Goal: Navigation & Orientation: Find specific page/section

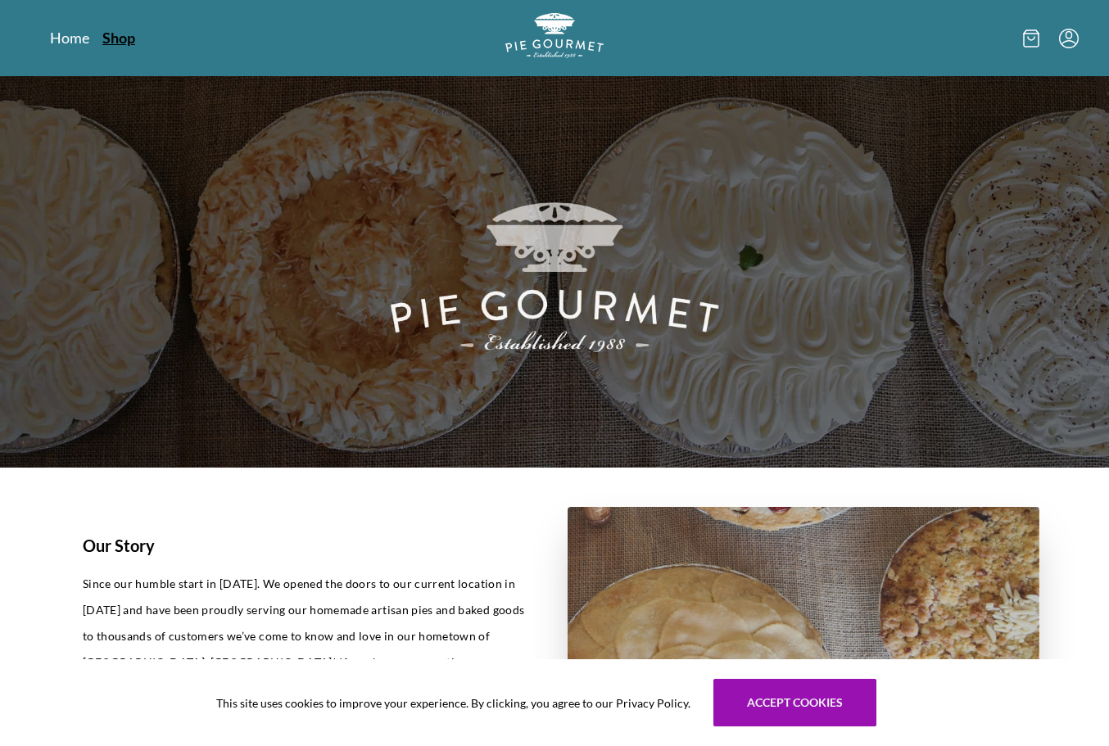
click at [111, 39] on link "Shop" at bounding box center [118, 38] width 33 height 20
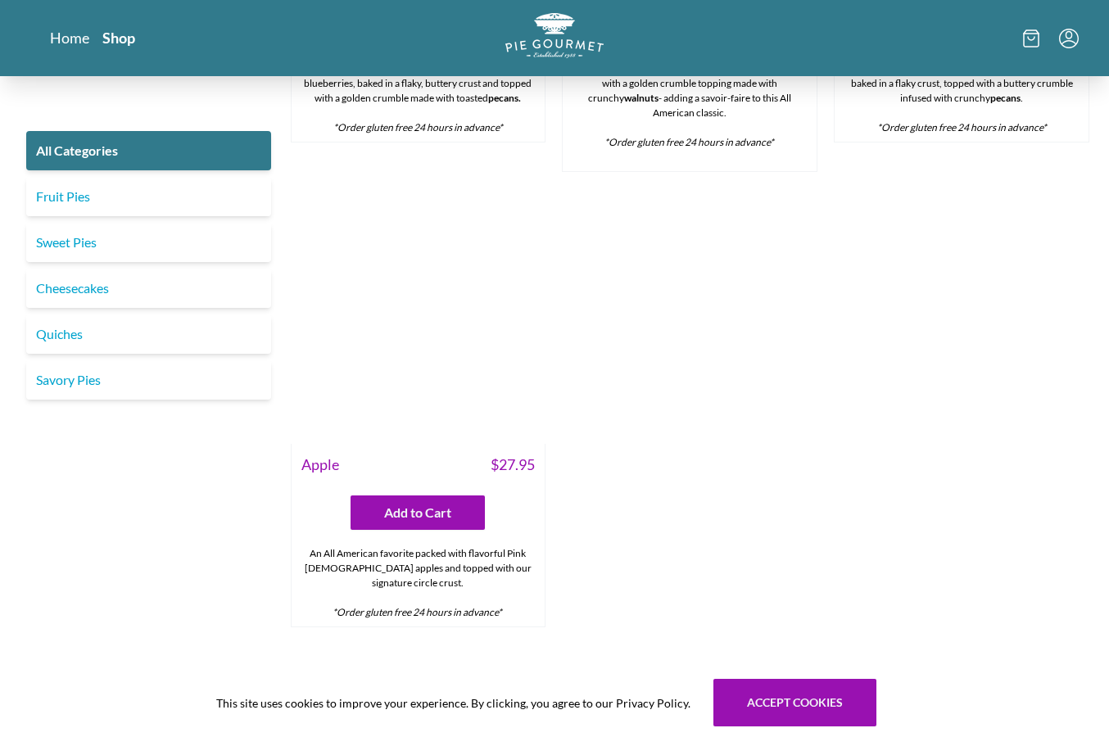
scroll to position [5623, 0]
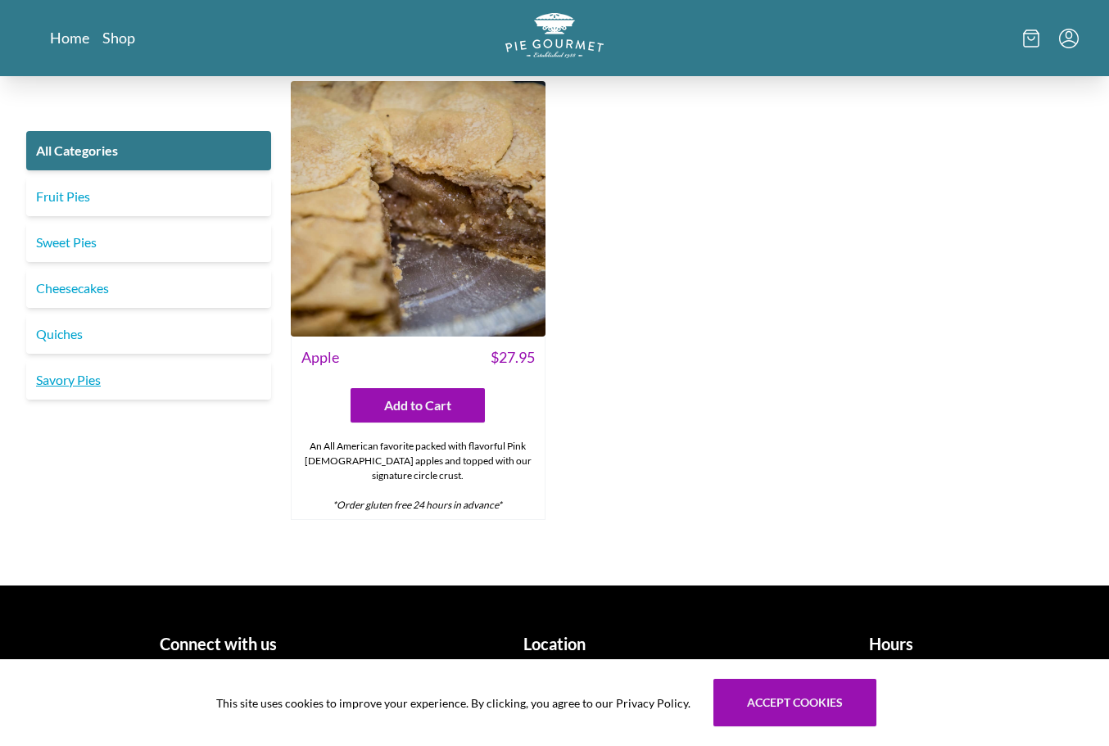
click at [84, 373] on link "Savory Pies" at bounding box center [148, 379] width 245 height 39
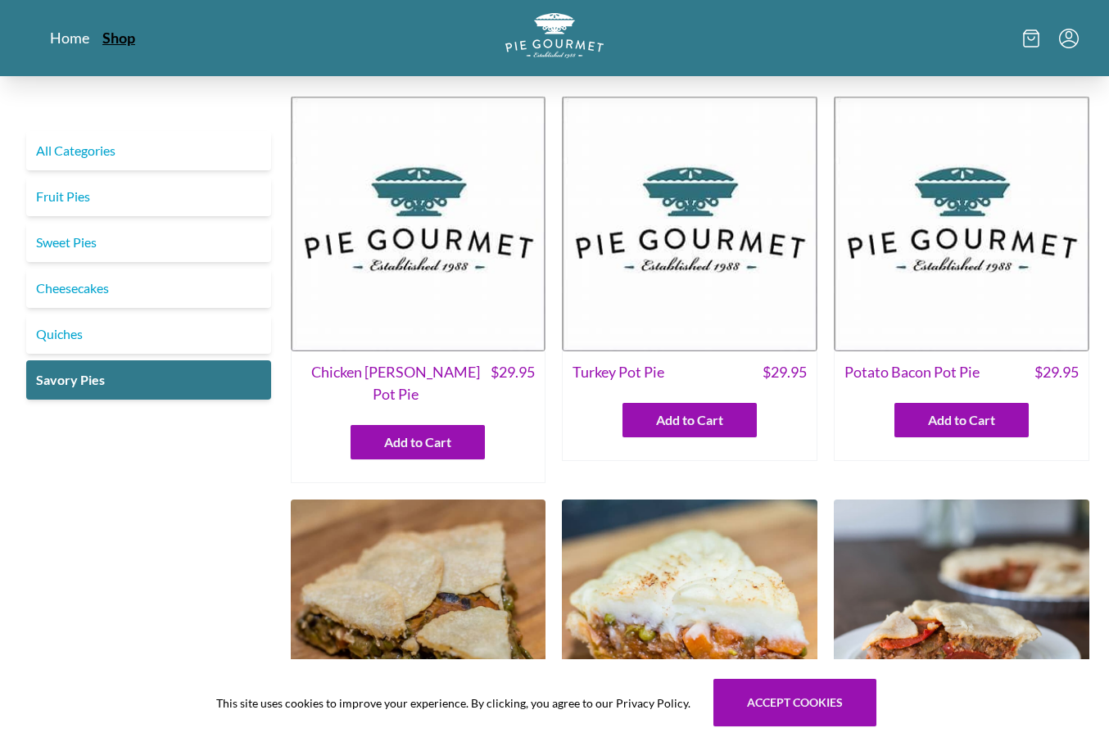
click at [117, 38] on link "Shop" at bounding box center [118, 38] width 33 height 20
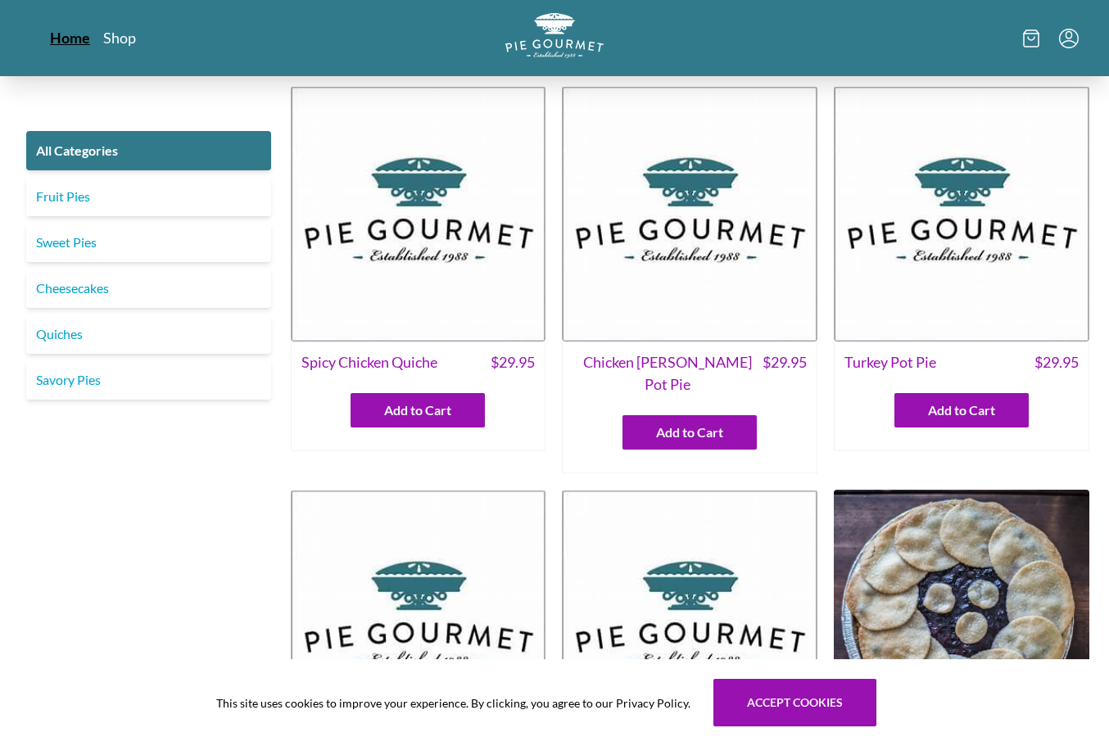
click at [73, 33] on link "Home" at bounding box center [70, 38] width 40 height 20
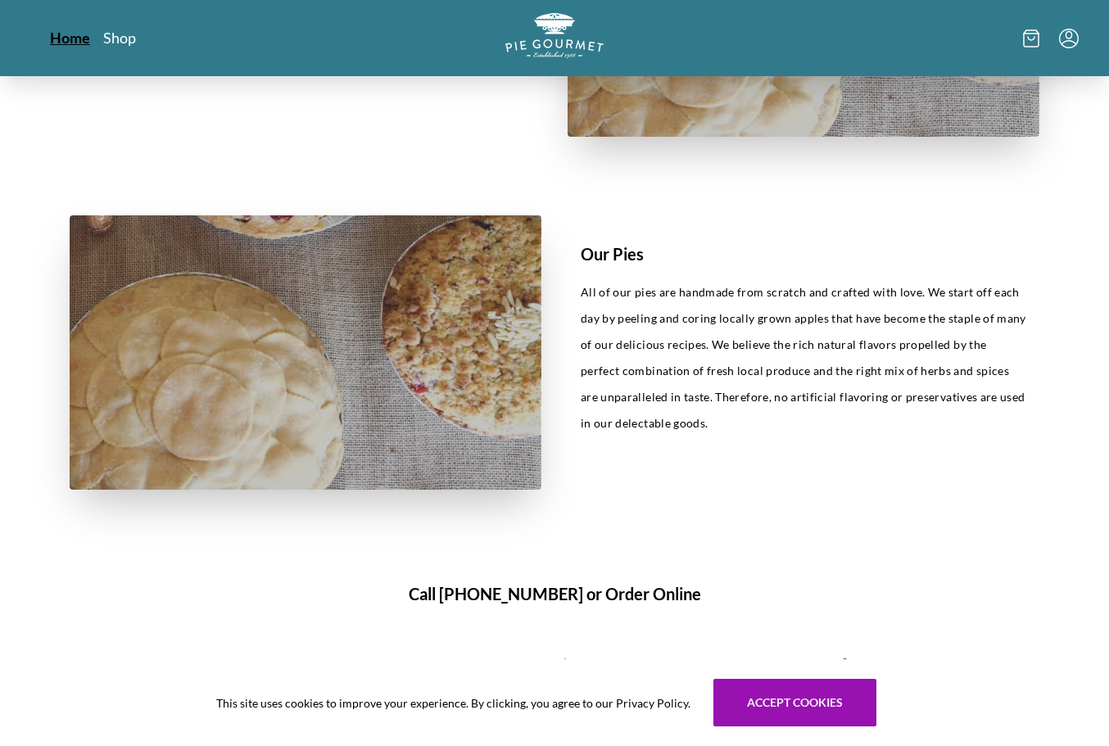
scroll to position [647, 0]
